Goal: Information Seeking & Learning: Find specific fact

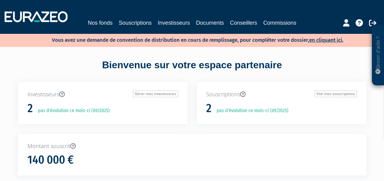
click at [239, 109] on p "pas d'évolution ce mois-ci (09/2025)" at bounding box center [250, 111] width 76 height 7
click at [341, 94] on link "Voir mes souscriptions" at bounding box center [336, 94] width 42 height 7
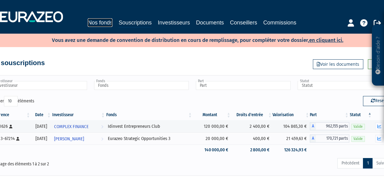
click at [97, 23] on link "Nos fonds" at bounding box center [100, 22] width 25 height 9
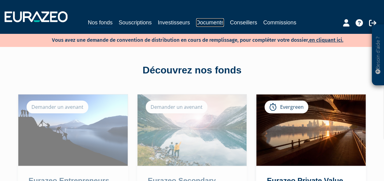
click at [203, 22] on link "Documents" at bounding box center [210, 22] width 28 height 9
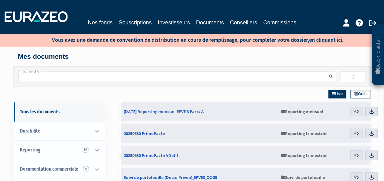
click at [60, 73] on input "Recherche" at bounding box center [172, 76] width 308 height 10
paste input "FCPR Eurazeo Principal Investments D"
click at [326, 71] on button "submit" at bounding box center [331, 76] width 10 height 10
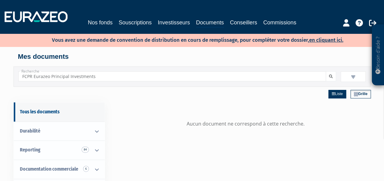
type input "FCPR Eurazeo Principal Investments"
click at [326, 71] on button "submit" at bounding box center [331, 76] width 10 height 10
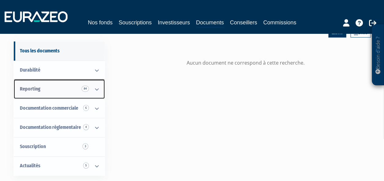
click at [97, 90] on icon at bounding box center [97, 89] width 16 height 19
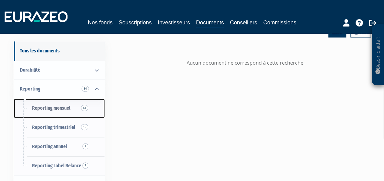
click at [49, 105] on span "Reporting mensuel 61" at bounding box center [51, 108] width 38 height 6
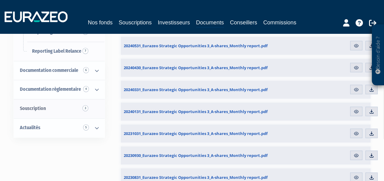
scroll to position [214, 0]
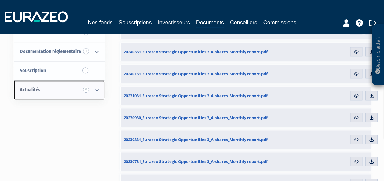
click at [88, 91] on span "5" at bounding box center [86, 90] width 6 height 6
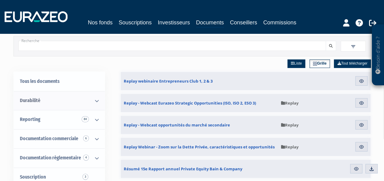
scroll to position [61, 0]
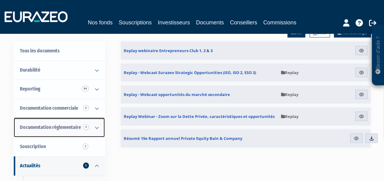
click at [63, 124] on link "Documentation règlementaire 4" at bounding box center [59, 127] width 91 height 19
